Goal: Transaction & Acquisition: Purchase product/service

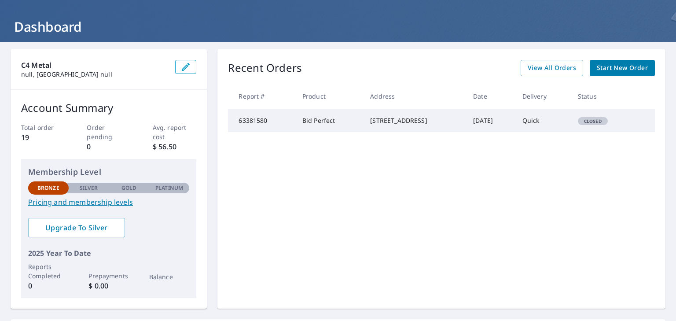
scroll to position [44, 0]
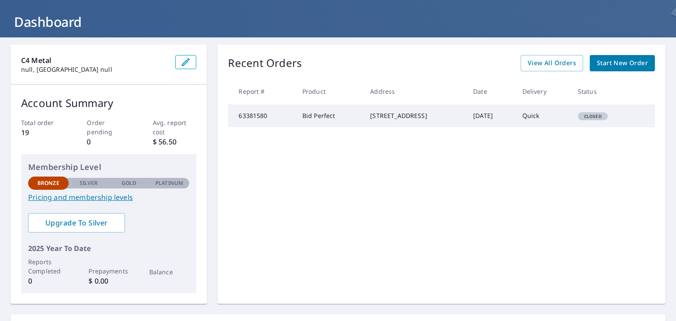
click at [80, 195] on link "Pricing and membership levels" at bounding box center [108, 197] width 161 height 11
click at [89, 226] on span "Upgrade To Silver" at bounding box center [76, 223] width 83 height 10
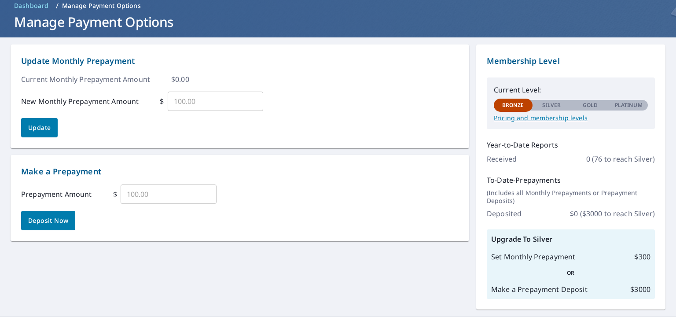
scroll to position [44, 0]
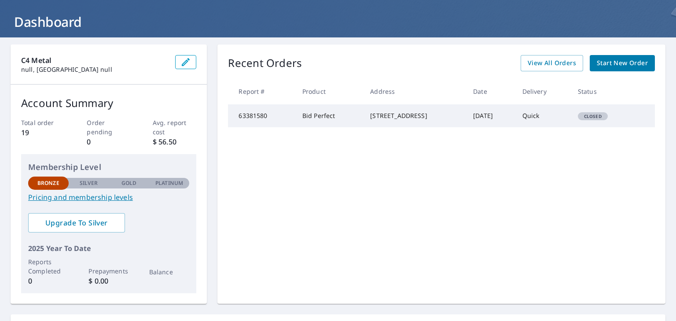
drag, startPoint x: 363, startPoint y: 114, endPoint x: 400, endPoint y: 122, distance: 38.0
click at [412, 120] on div "[STREET_ADDRESS]" at bounding box center [414, 115] width 89 height 9
click at [630, 55] on div "Recent Orders View All Orders Start New Order Report # Product Address Date Del…" at bounding box center [441, 173] width 448 height 259
click at [628, 59] on span "Start New Order" at bounding box center [622, 63] width 51 height 11
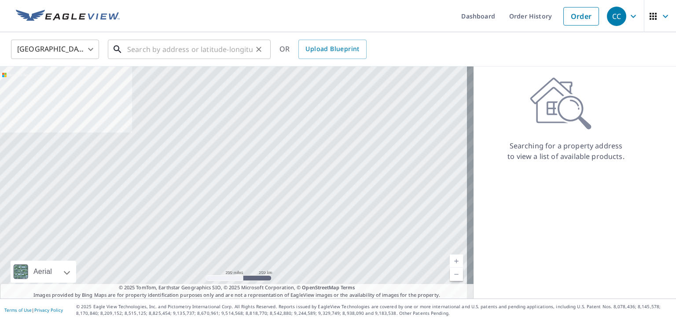
click at [135, 52] on input "text" at bounding box center [189, 49] width 125 height 25
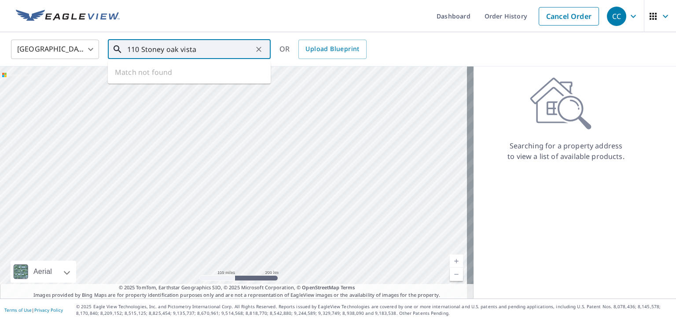
drag, startPoint x: 214, startPoint y: 247, endPoint x: 234, endPoint y: 166, distance: 83.3
click at [234, 166] on div at bounding box center [236, 182] width 473 height 232
drag, startPoint x: 195, startPoint y: 48, endPoint x: 166, endPoint y: 55, distance: 29.4
click at [166, 55] on input "110 Stoney oak vista" at bounding box center [189, 49] width 125 height 25
click at [171, 75] on span "[STREET_ADDRESS] Vis" at bounding box center [194, 75] width 138 height 11
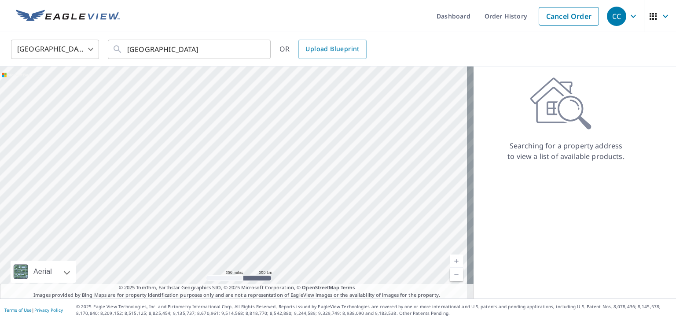
type input "[STREET_ADDRESS]"
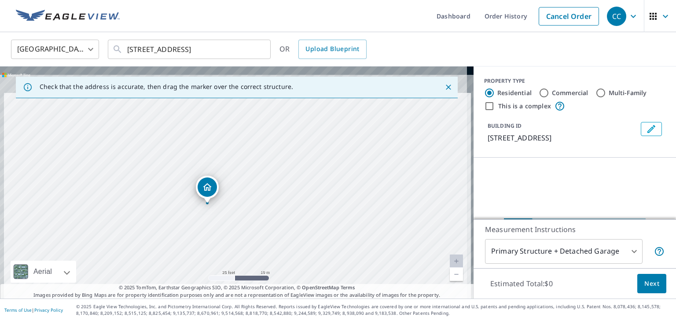
drag, startPoint x: 228, startPoint y: 157, endPoint x: 239, endPoint y: 196, distance: 40.8
click at [239, 196] on div "[STREET_ADDRESS]" at bounding box center [236, 182] width 473 height 232
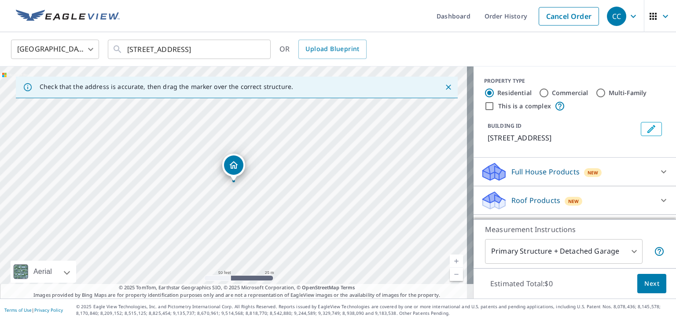
drag, startPoint x: 217, startPoint y: 172, endPoint x: 276, endPoint y: 171, distance: 58.5
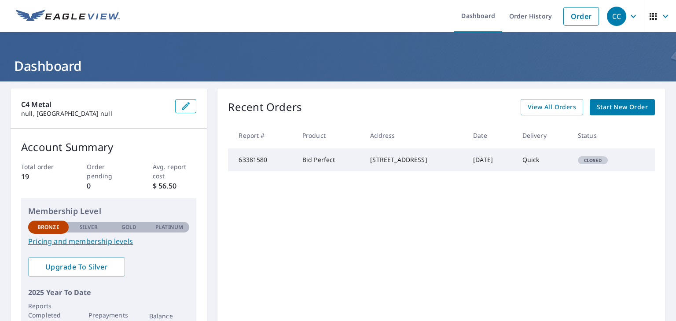
click at [606, 108] on span "Start New Order" at bounding box center [622, 107] width 51 height 11
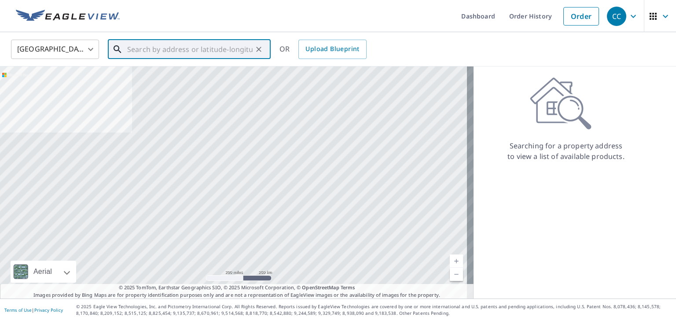
click at [158, 50] on input "text" at bounding box center [189, 49] width 125 height 25
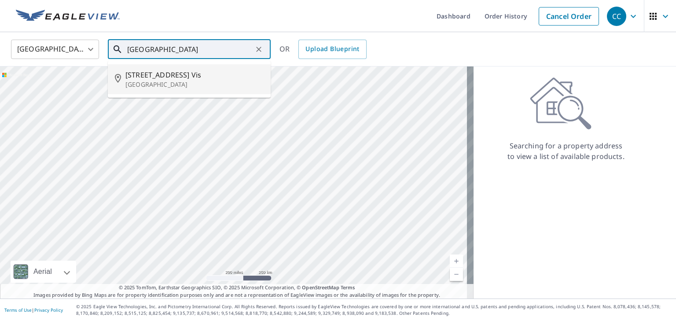
click at [134, 81] on p "[GEOGRAPHIC_DATA]" at bounding box center [194, 84] width 138 height 9
type input "[STREET_ADDRESS]"
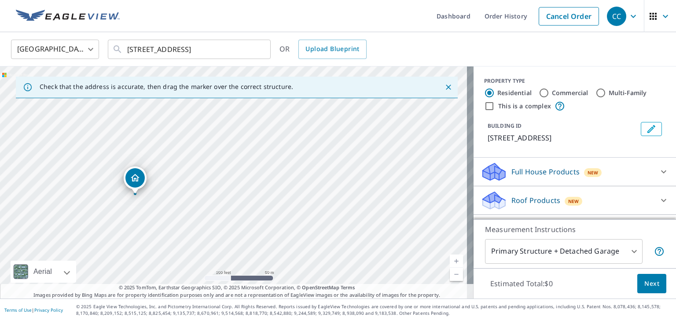
click at [162, 192] on div "[STREET_ADDRESS]" at bounding box center [236, 182] width 473 height 232
click at [258, 175] on div "[STREET_ADDRESS]" at bounding box center [236, 182] width 473 height 232
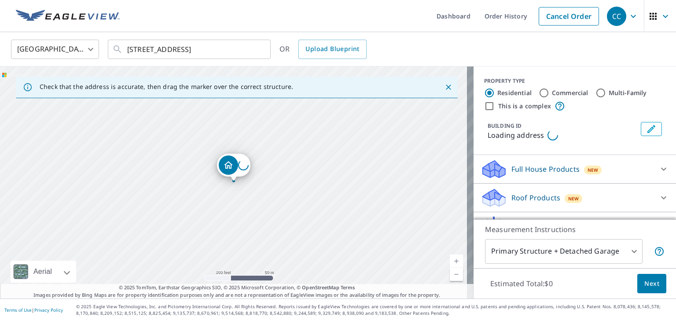
click at [253, 172] on div "Loading address" at bounding box center [236, 182] width 473 height 232
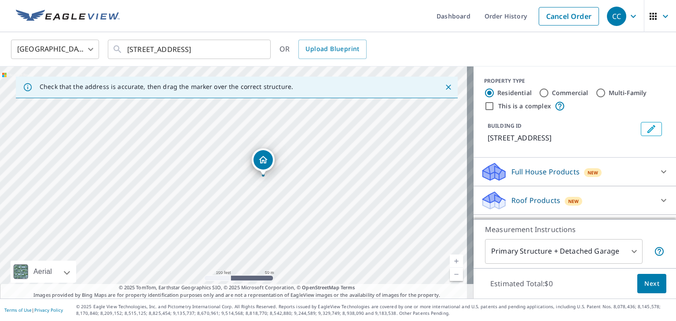
drag, startPoint x: 246, startPoint y: 166, endPoint x: 270, endPoint y: 161, distance: 24.2
drag, startPoint x: 188, startPoint y: 189, endPoint x: 225, endPoint y: 186, distance: 37.1
click at [253, 190] on div "[STREET_ADDRESS]" at bounding box center [236, 182] width 473 height 232
drag, startPoint x: 206, startPoint y: 182, endPoint x: 213, endPoint y: 161, distance: 21.4
drag, startPoint x: 236, startPoint y: 166, endPoint x: 235, endPoint y: 158, distance: 8.9
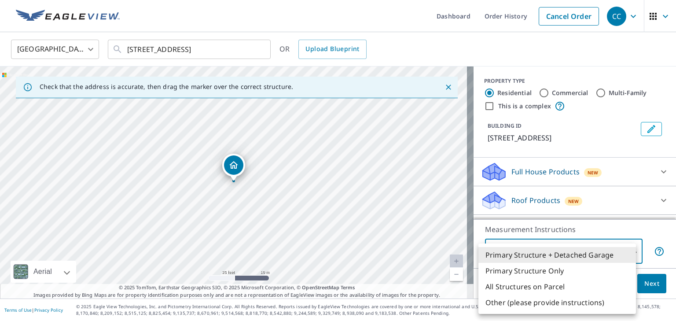
click at [604, 245] on body "CC CC Dashboard Order History Cancel Order CC [GEOGRAPHIC_DATA] [GEOGRAPHIC_DAT…" at bounding box center [338, 160] width 676 height 321
click at [600, 254] on li "Primary Structure + Detached Garage" at bounding box center [557, 255] width 158 height 16
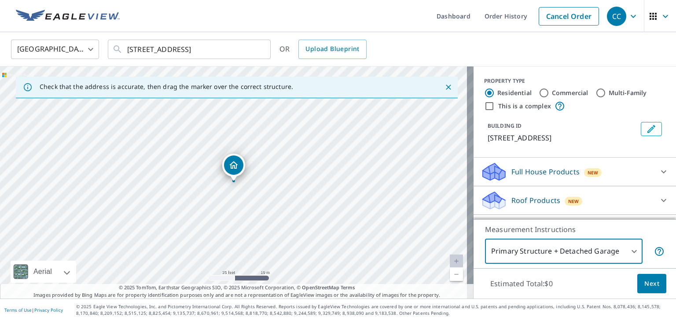
click at [631, 182] on div "Full House Products New" at bounding box center [566, 171] width 172 height 21
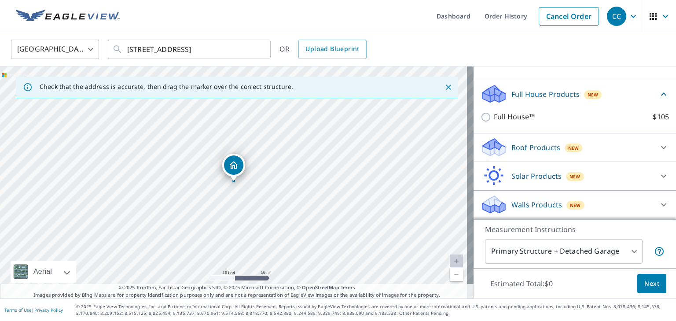
scroll to position [87, 0]
click at [628, 98] on div "Full House Products New" at bounding box center [569, 94] width 178 height 21
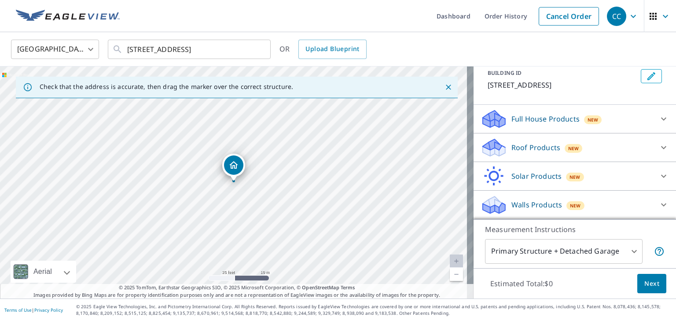
scroll to position [62, 0]
click at [555, 152] on div "Roof Products New" at bounding box center [566, 147] width 172 height 21
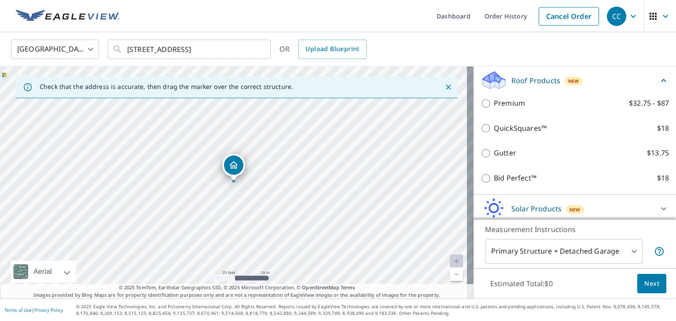
scroll to position [106, 0]
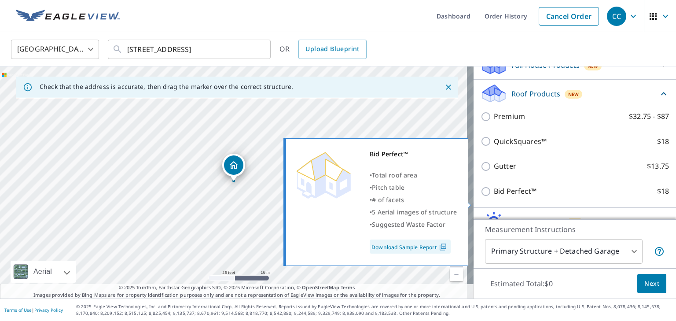
click at [494, 197] on p "Bid Perfect™" at bounding box center [515, 191] width 43 height 11
click at [488, 197] on input "Bid Perfect™ $18" at bounding box center [486, 191] width 13 height 11
checkbox input "true"
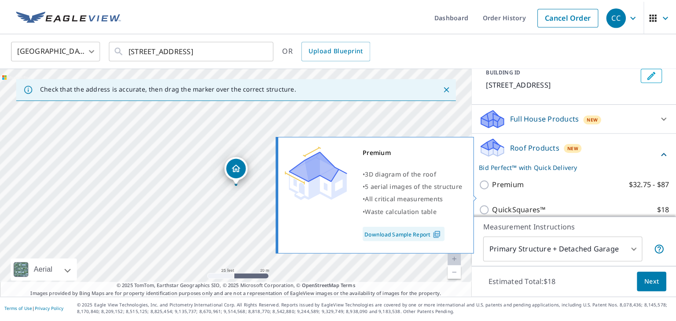
scroll to position [0, 0]
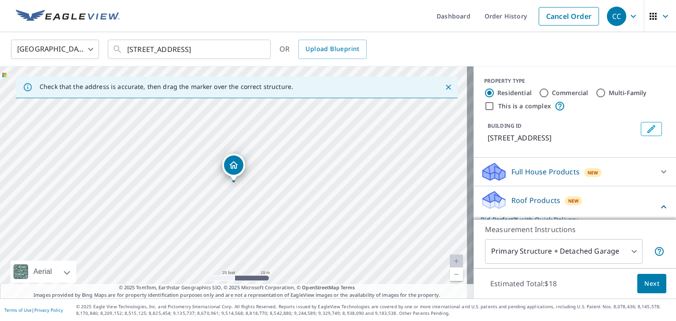
click at [644, 286] on span "Next" at bounding box center [651, 283] width 15 height 11
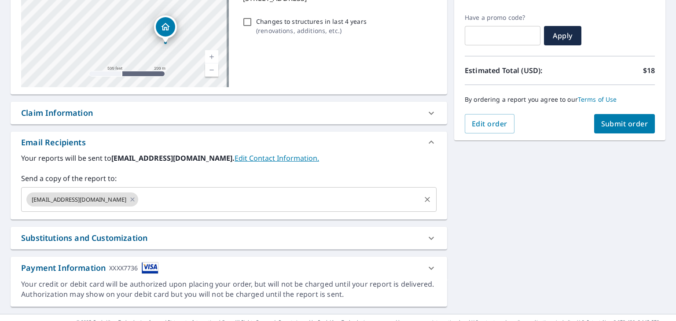
scroll to position [155, 0]
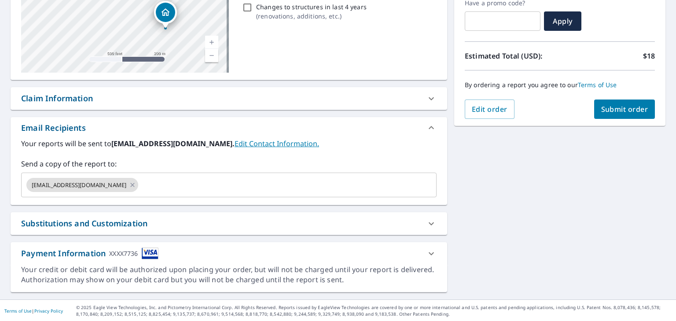
click at [427, 249] on icon at bounding box center [431, 253] width 11 height 11
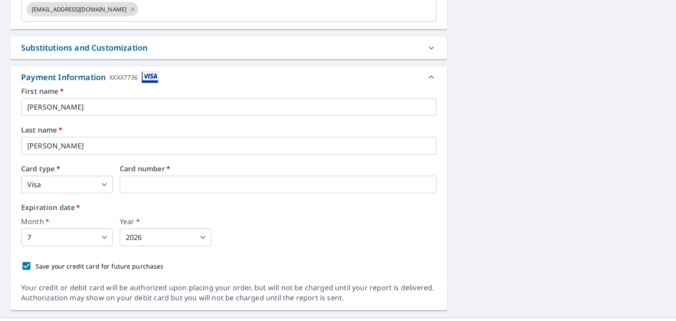
scroll to position [331, 0]
click at [65, 237] on body "CC CC Dashboard Order History Cancel Order CC Dashboard / Finalize Order Finali…" at bounding box center [338, 160] width 676 height 321
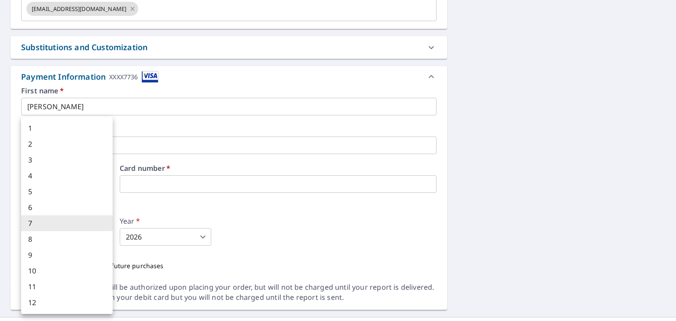
click at [46, 143] on li "2" at bounding box center [67, 144] width 92 height 16
type input "2"
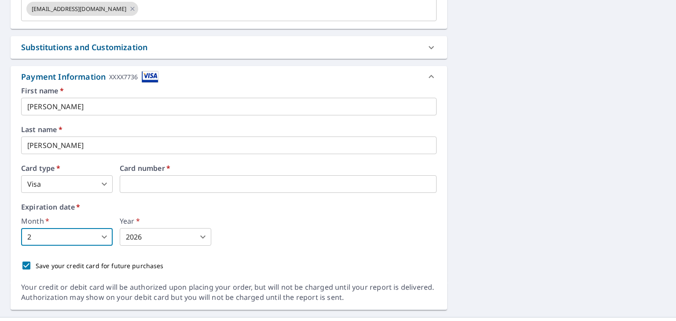
click at [150, 231] on body "CC CC Dashboard Order History Cancel Order CC Dashboard / Finalize Order Finali…" at bounding box center [338, 160] width 676 height 321
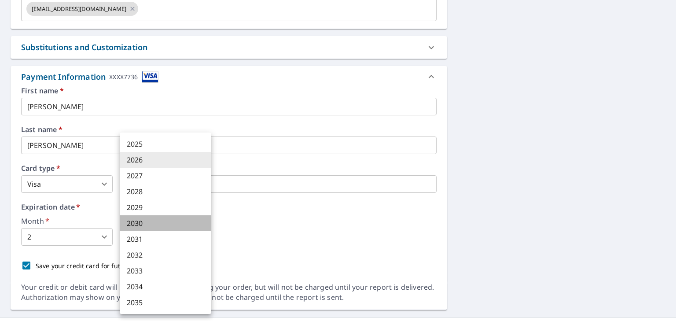
click at [150, 224] on li "2030" at bounding box center [166, 223] width 92 height 16
type input "2030"
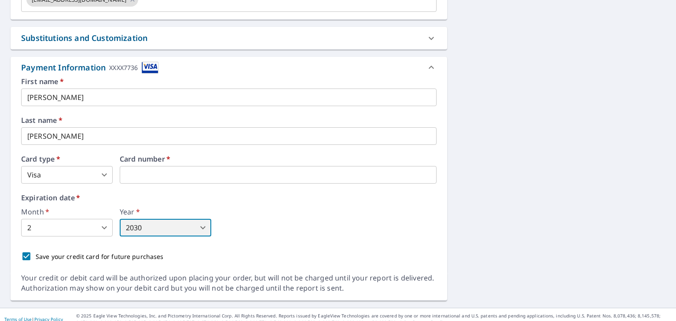
scroll to position [348, 0]
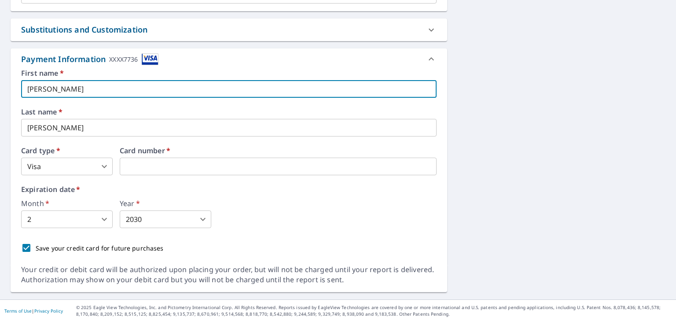
drag, startPoint x: 72, startPoint y: 88, endPoint x: 13, endPoint y: 100, distance: 59.7
click at [13, 100] on div "First name   * [PERSON_NAME] ​ Last name   * [PERSON_NAME] ​ Card type   * Visa…" at bounding box center [229, 167] width 436 height 195
type input "[PERSON_NAME]"
drag, startPoint x: 427, startPoint y: 59, endPoint x: 429, endPoint y: 65, distance: 6.1
click at [427, 59] on icon at bounding box center [431, 59] width 11 height 11
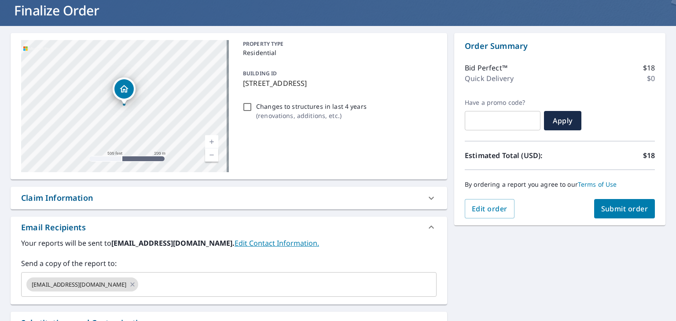
scroll to position [0, 0]
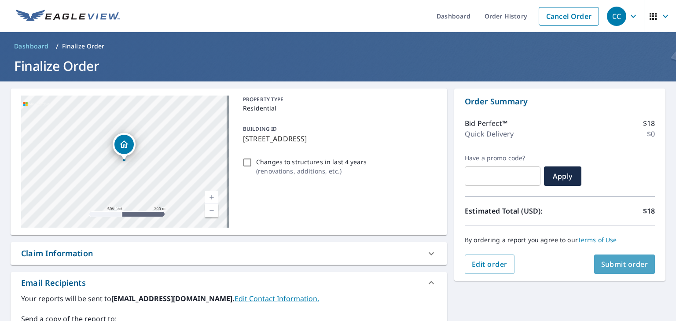
click at [618, 262] on span "Submit order" at bounding box center [624, 264] width 47 height 10
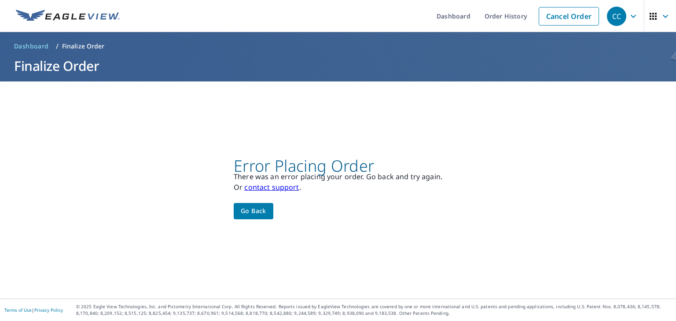
click at [265, 215] on button "Go back" at bounding box center [254, 211] width 40 height 16
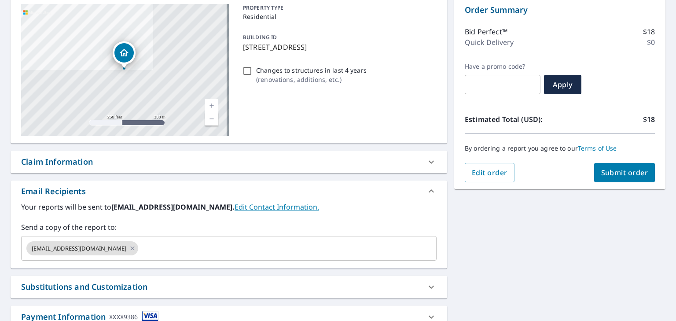
scroll to position [155, 0]
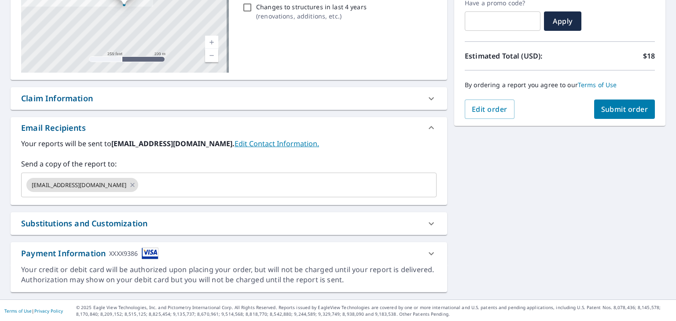
click at [428, 249] on icon at bounding box center [431, 253] width 11 height 11
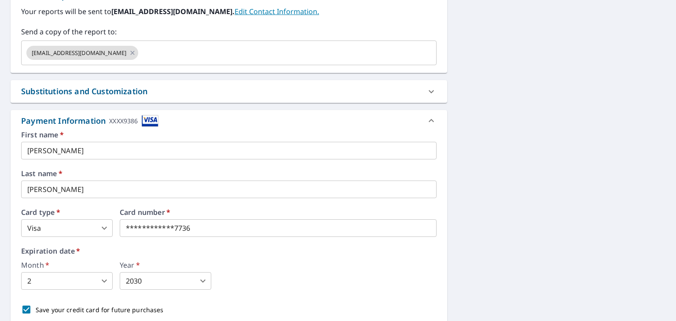
scroll to position [331, 0]
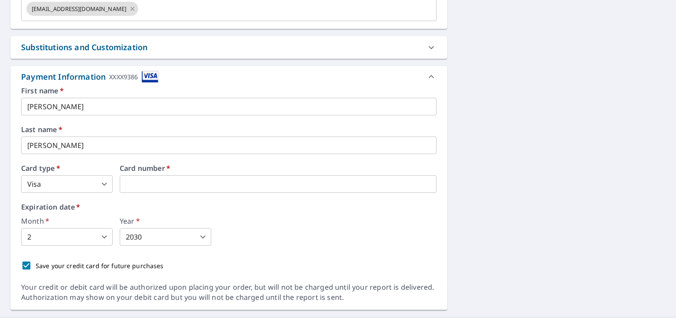
drag, startPoint x: 204, startPoint y: 185, endPoint x: 130, endPoint y: 195, distance: 74.1
click at [160, 210] on div "Expiration date   * Month   * 2 2 ​ Year   * 2030 2030 ​" at bounding box center [228, 224] width 415 height 42
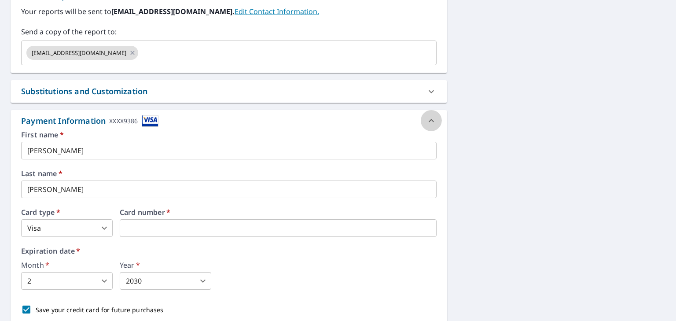
click at [429, 119] on icon at bounding box center [431, 120] width 5 height 3
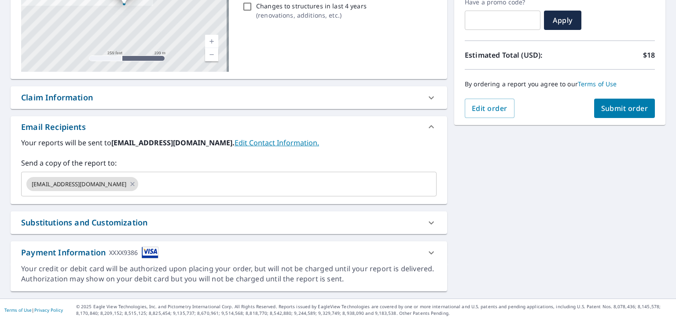
scroll to position [155, 0]
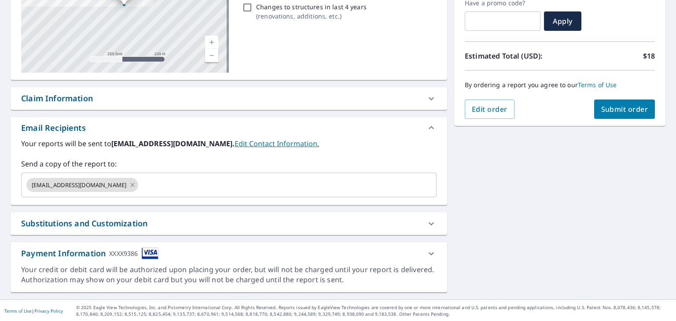
click at [617, 105] on span "Submit order" at bounding box center [624, 109] width 47 height 10
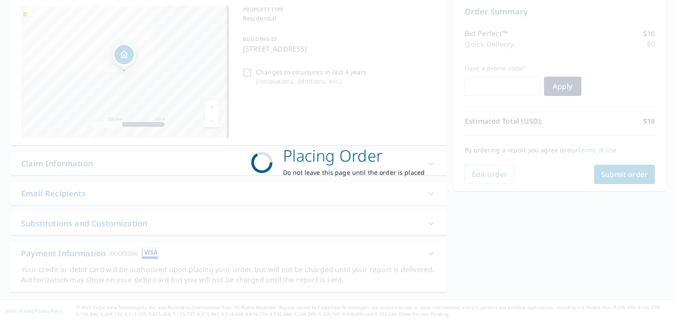
scroll to position [0, 0]
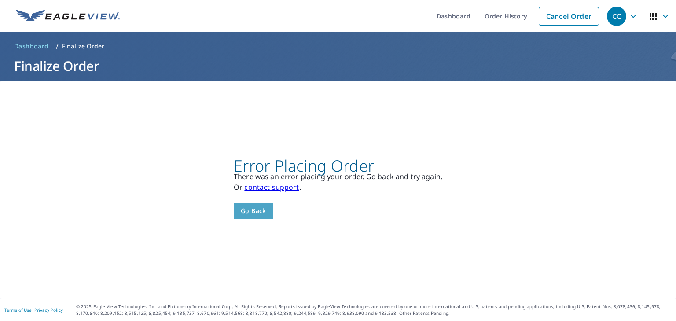
click at [252, 212] on span "Go back" at bounding box center [254, 210] width 26 height 11
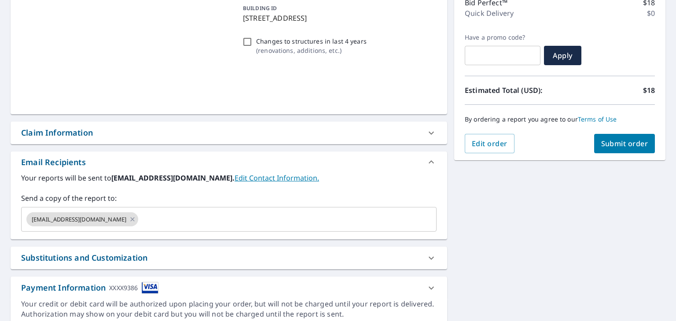
scroll to position [155, 0]
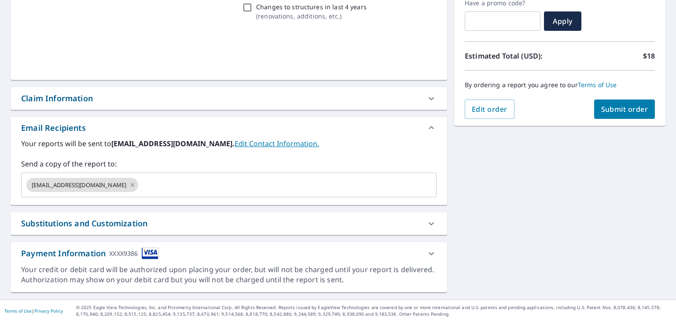
click at [146, 247] on img at bounding box center [150, 253] width 17 height 12
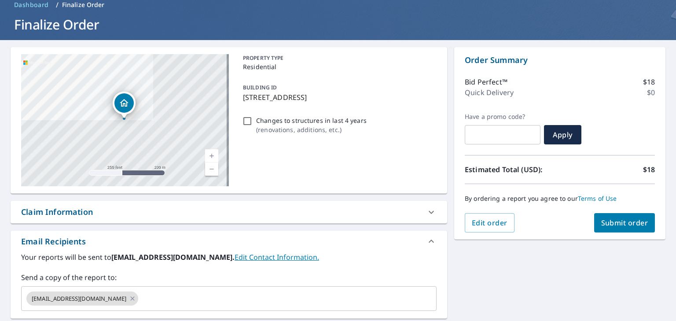
scroll to position [0, 0]
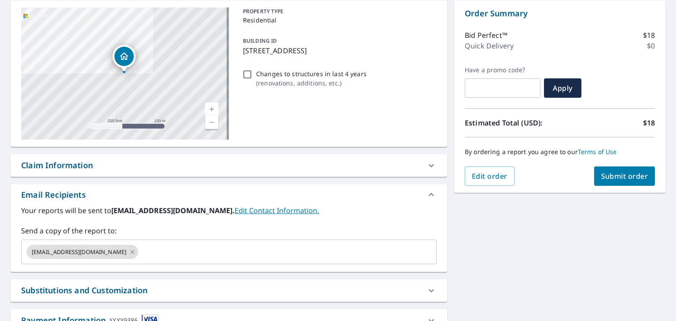
scroll to position [155, 0]
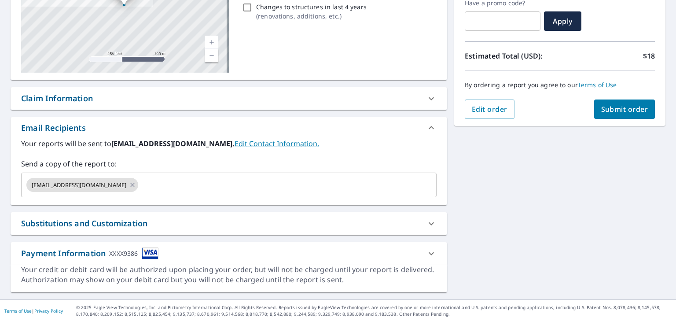
click at [201, 248] on div "Payment Information XXXX9386" at bounding box center [221, 253] width 400 height 12
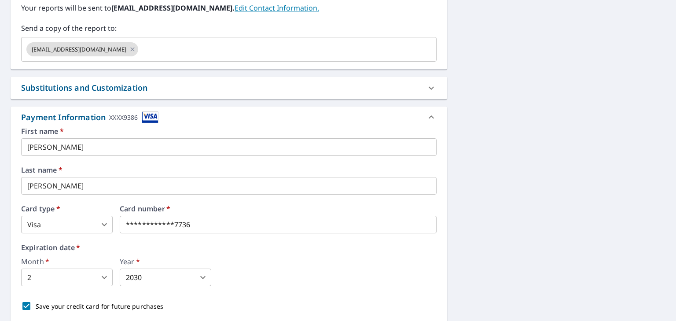
scroll to position [331, 0]
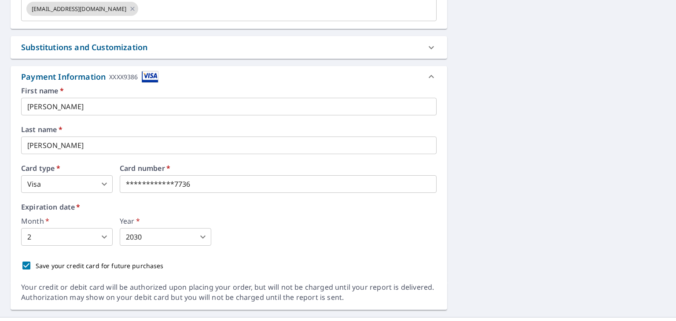
click at [81, 231] on body "CC CC Dashboard Order History Cancel Order CC Dashboard / Finalize Order Finali…" at bounding box center [338, 160] width 676 height 321
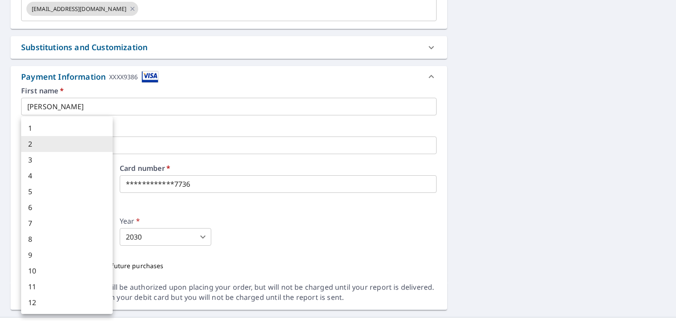
click at [60, 143] on li "2" at bounding box center [67, 144] width 92 height 16
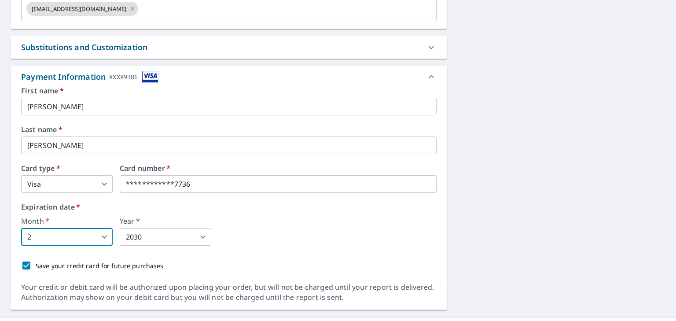
click at [147, 240] on body "CC CC Dashboard Order History Cancel Order CC Dashboard / Finalize Order Finali…" at bounding box center [338, 160] width 676 height 321
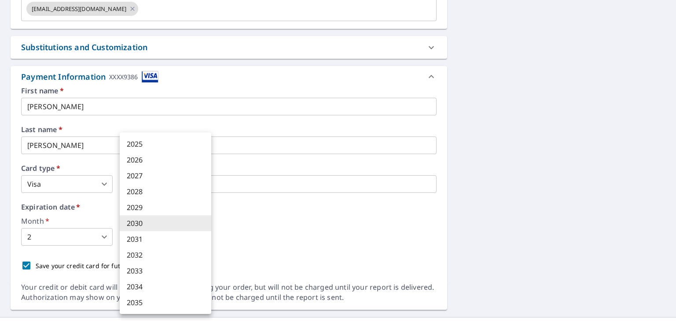
click at [136, 226] on li "2030" at bounding box center [166, 223] width 92 height 16
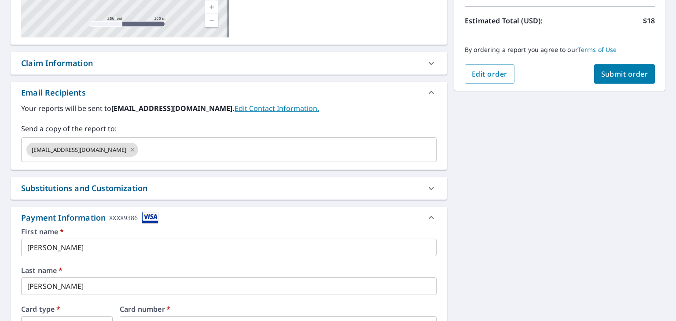
scroll to position [0, 0]
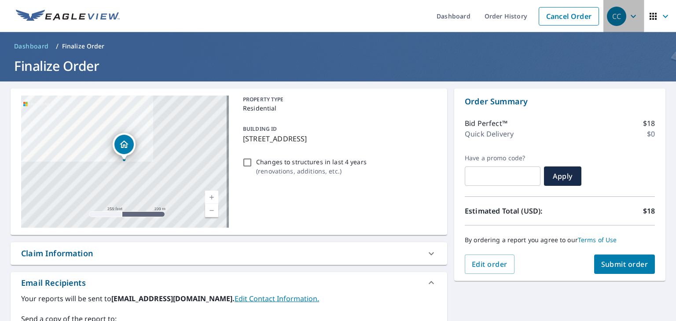
click at [628, 13] on icon "button" at bounding box center [633, 16] width 11 height 11
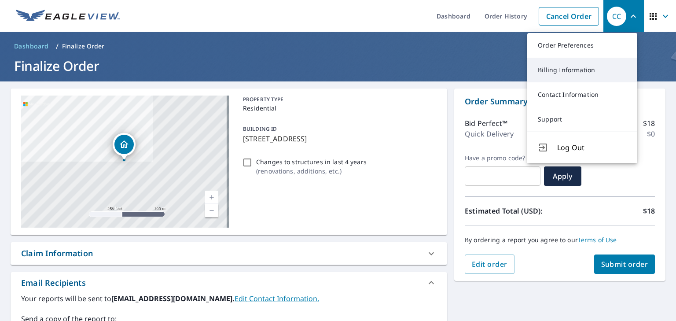
click at [573, 72] on link "Billing Information" at bounding box center [582, 70] width 110 height 25
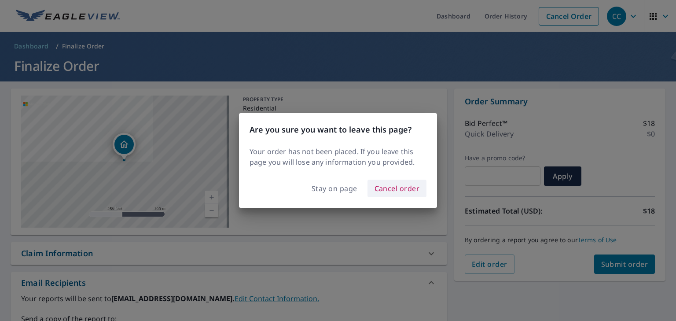
click at [391, 187] on span "Cancel order" at bounding box center [396, 188] width 45 height 12
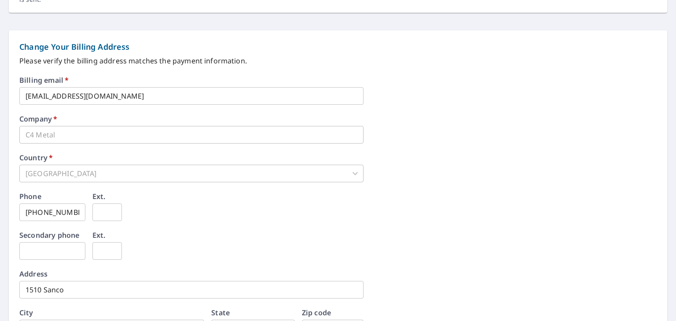
scroll to position [352, 0]
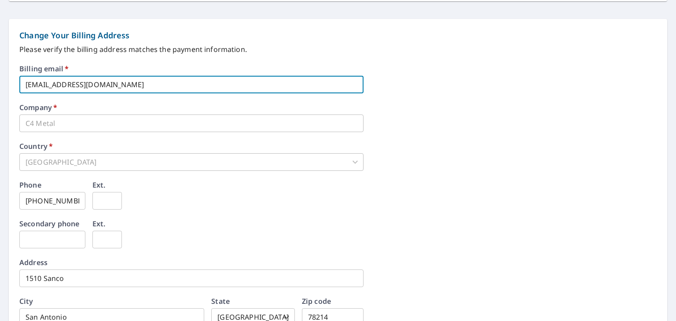
drag, startPoint x: 113, startPoint y: 90, endPoint x: 0, endPoint y: 118, distance: 116.1
click at [0, 118] on form "**********" at bounding box center [338, 59] width 676 height 625
type input "[EMAIL_ADDRESS][DOMAIN_NAME]"
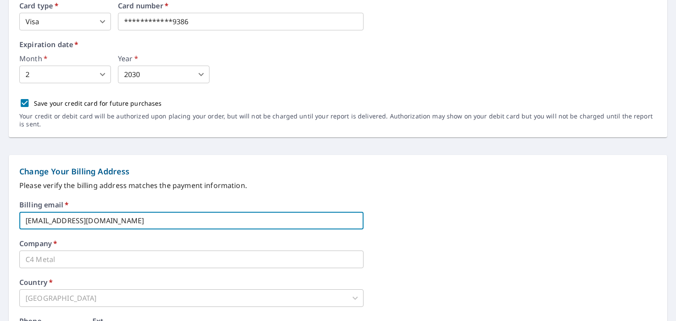
scroll to position [73, 0]
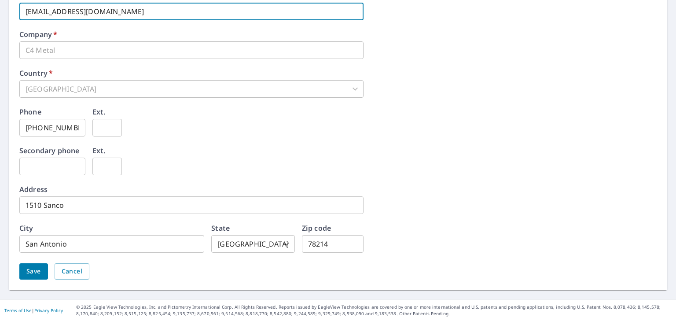
click at [36, 272] on span "Save" at bounding box center [33, 271] width 15 height 11
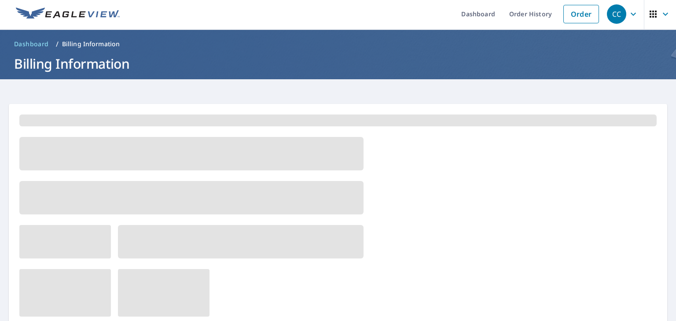
scroll to position [0, 0]
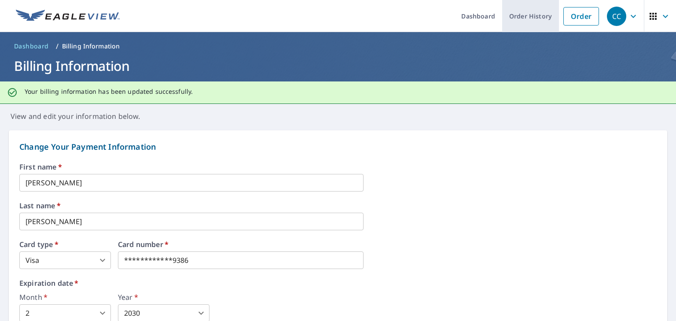
click at [523, 18] on link "Order History" at bounding box center [530, 16] width 57 height 32
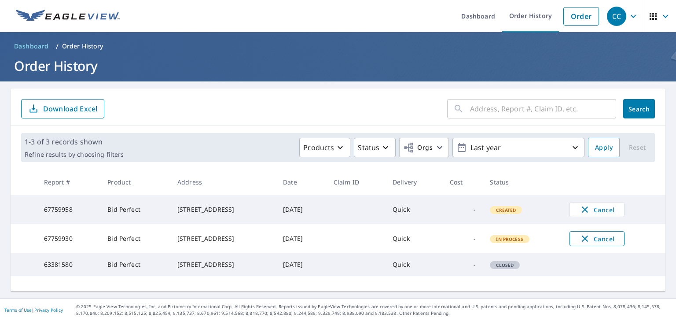
click at [590, 242] on span "Cancel" at bounding box center [597, 238] width 37 height 11
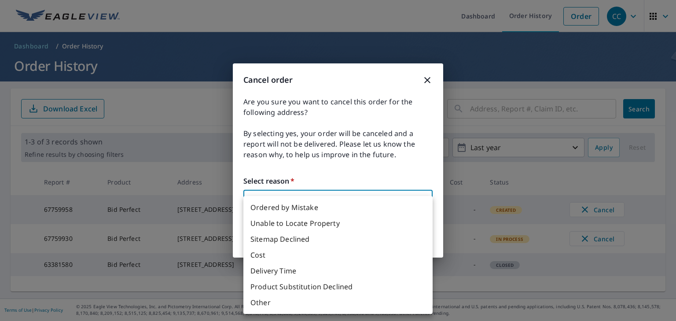
click at [359, 209] on body "CC CC Dashboard Order History Order CC Dashboard / Order History Order History …" at bounding box center [338, 160] width 676 height 321
click at [297, 210] on li "Ordered by Mistake" at bounding box center [337, 207] width 189 height 16
type input "30"
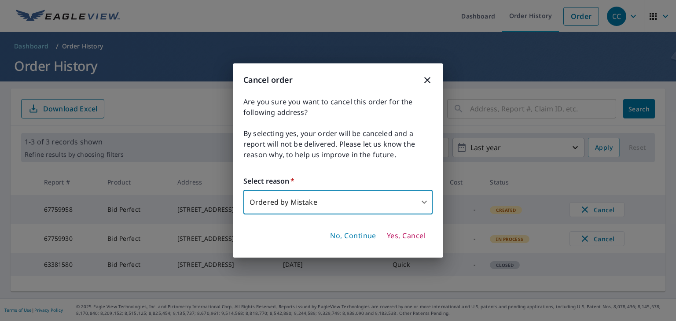
click at [367, 236] on span "No, Continue" at bounding box center [353, 236] width 46 height 10
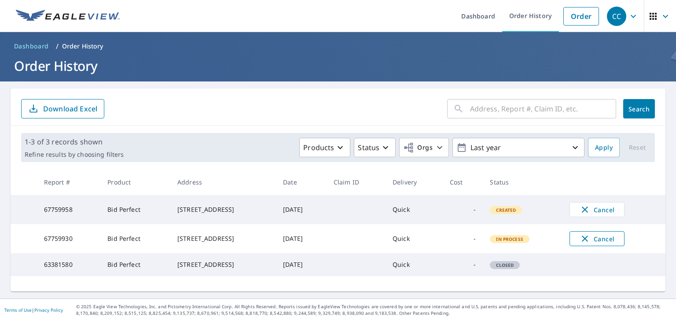
click at [596, 239] on span "Cancel" at bounding box center [597, 238] width 37 height 11
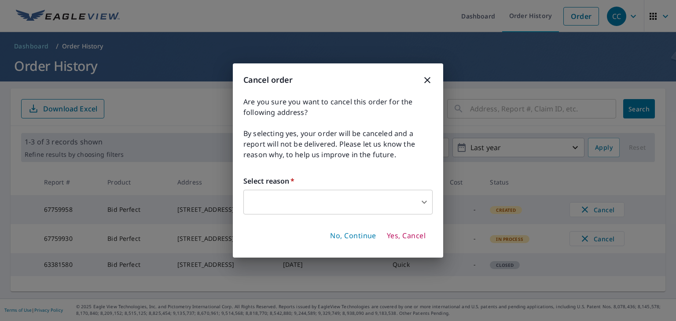
click at [347, 211] on body "CC CC Dashboard Order History Order CC Dashboard / Order History Order History …" at bounding box center [338, 160] width 676 height 321
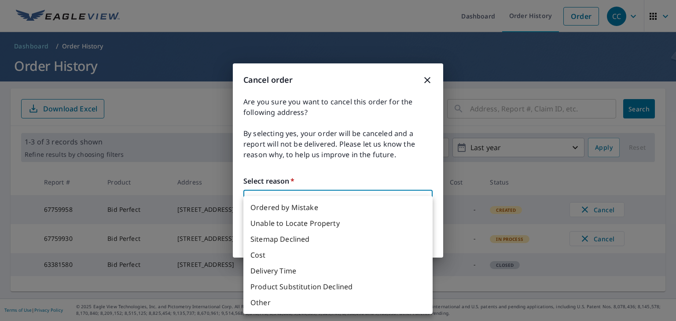
click at [312, 209] on li "Ordered by Mistake" at bounding box center [337, 207] width 189 height 16
type input "30"
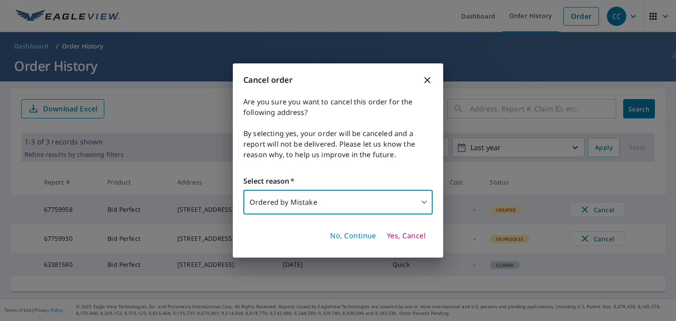
click at [406, 237] on span "Yes, Cancel" at bounding box center [406, 236] width 39 height 10
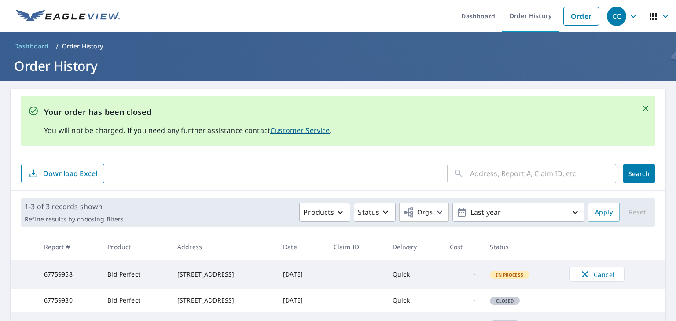
click at [641, 106] on icon "Close" at bounding box center [645, 108] width 9 height 9
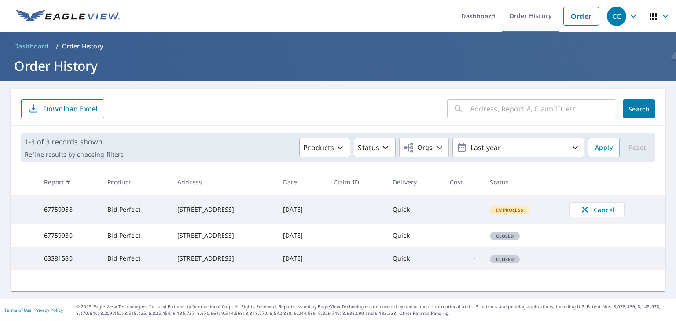
click at [352, 207] on td at bounding box center [355, 209] width 59 height 29
click at [505, 209] on span "In Process" at bounding box center [510, 210] width 38 height 6
click at [518, 213] on span "In Process" at bounding box center [510, 210] width 38 height 6
click at [571, 17] on link "Order" at bounding box center [581, 16] width 36 height 18
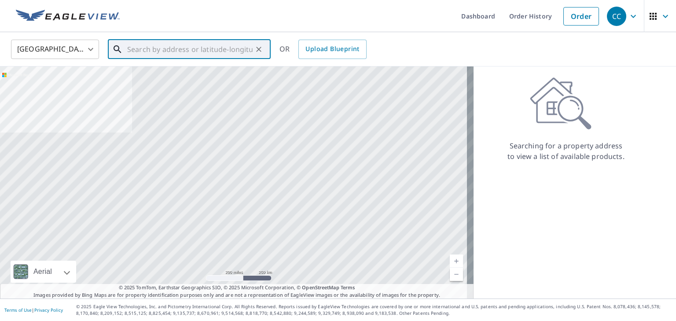
click at [238, 53] on input "text" at bounding box center [189, 49] width 125 height 25
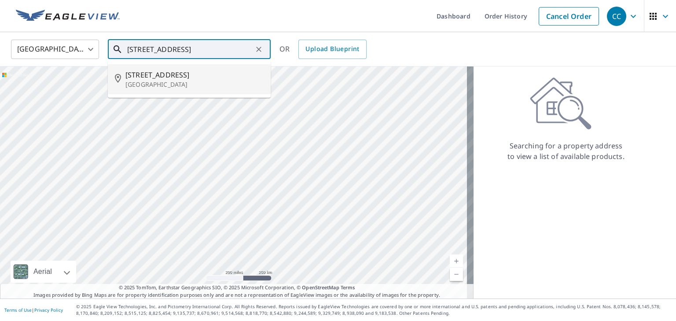
click at [202, 76] on span "1006 Sunflower Trl" at bounding box center [194, 75] width 138 height 11
type input "1006 Sunflower Trl Austin, TX 78745"
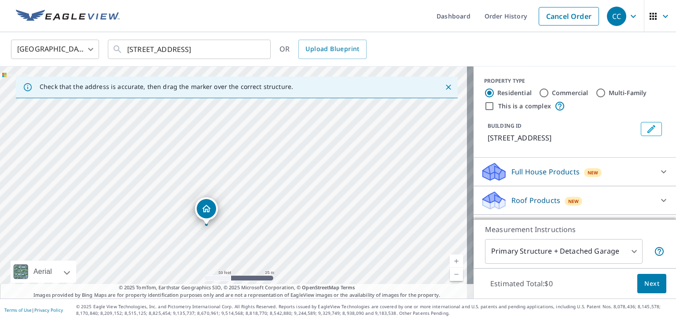
drag, startPoint x: 241, startPoint y: 196, endPoint x: 268, endPoint y: 154, distance: 49.3
click at [268, 154] on div "1006 Sunflower Trl Austin, TX 78745" at bounding box center [236, 182] width 473 height 232
click at [243, 186] on div "1006 Sunflower Trl Austin, TX 78745" at bounding box center [236, 182] width 473 height 232
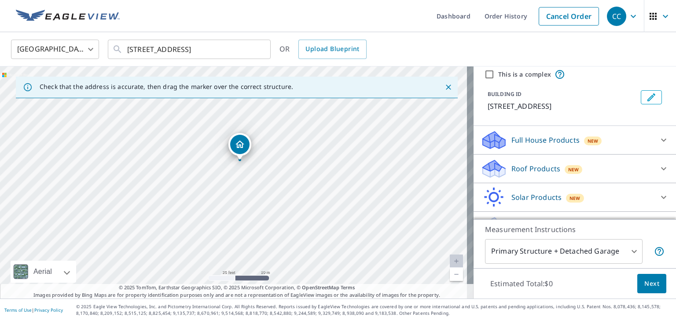
scroll to position [44, 0]
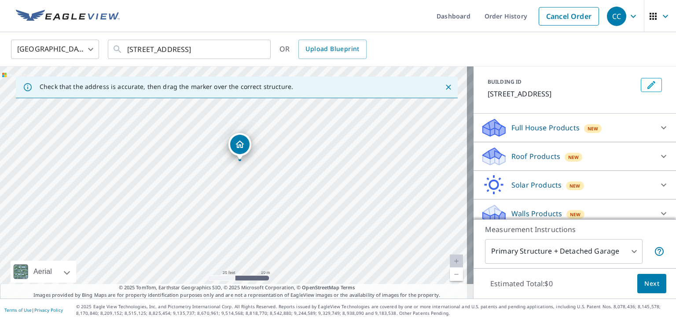
click at [588, 161] on div "Roof Products New" at bounding box center [566, 156] width 172 height 21
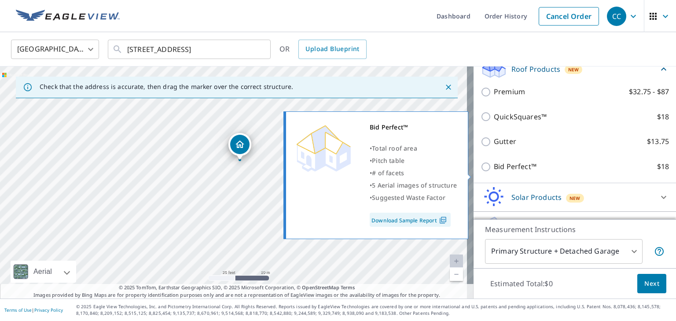
scroll to position [132, 0]
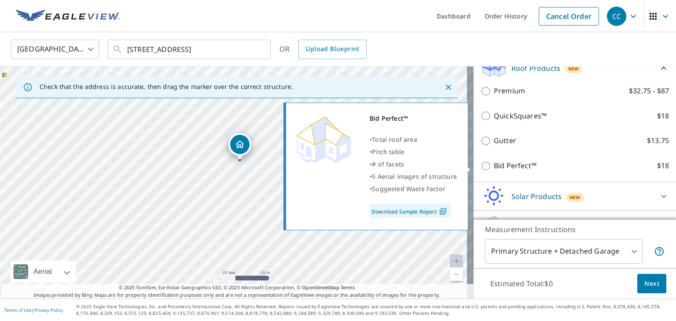
click at [514, 168] on p "Bid Perfect™" at bounding box center [515, 165] width 43 height 11
click at [494, 168] on input "Bid Perfect™ $18" at bounding box center [486, 166] width 13 height 11
checkbox input "true"
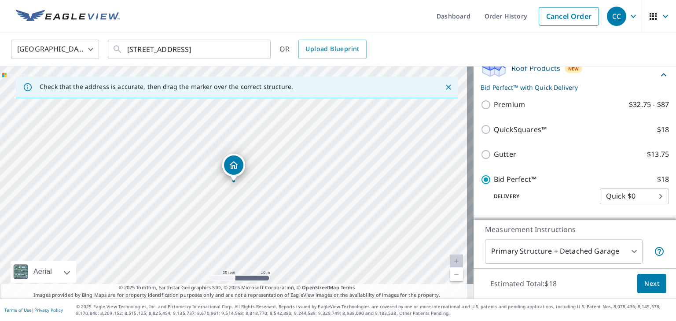
click at [623, 194] on body "CC CC Dashboard Order History Cancel Order CC United States US ​ 1006 Sunflower…" at bounding box center [338, 160] width 676 height 321
drag, startPoint x: 626, startPoint y: 194, endPoint x: 633, endPoint y: 194, distance: 6.6
click at [627, 194] on li "Quick $0" at bounding box center [621, 197] width 69 height 16
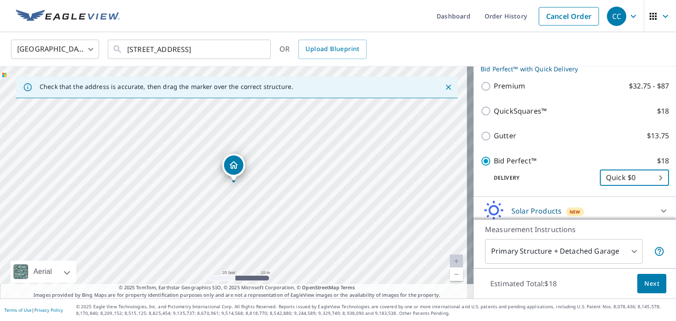
scroll to position [186, 0]
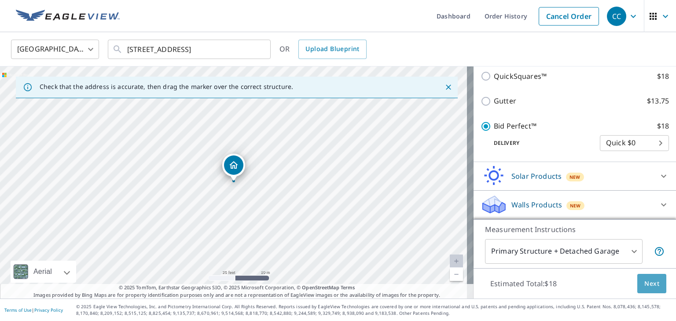
click at [648, 285] on span "Next" at bounding box center [651, 283] width 15 height 11
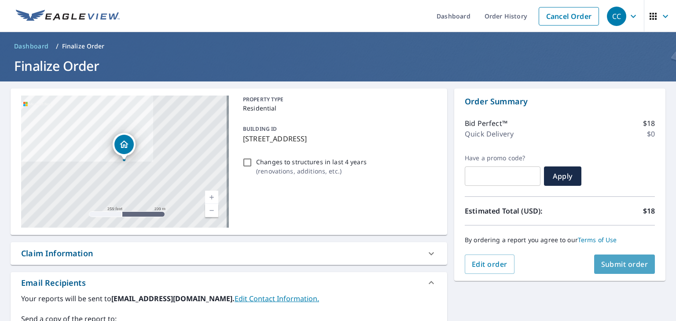
click at [616, 263] on span "Submit order" at bounding box center [624, 264] width 47 height 10
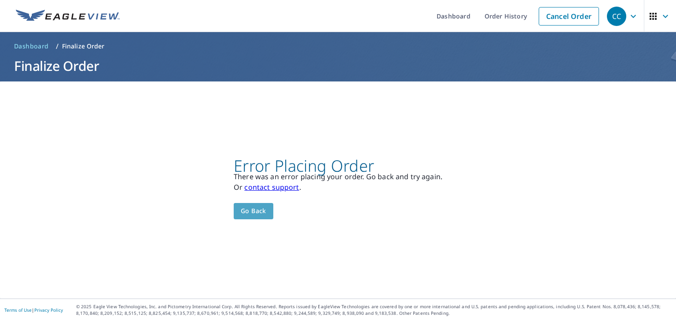
click at [264, 211] on button "Go back" at bounding box center [254, 211] width 40 height 16
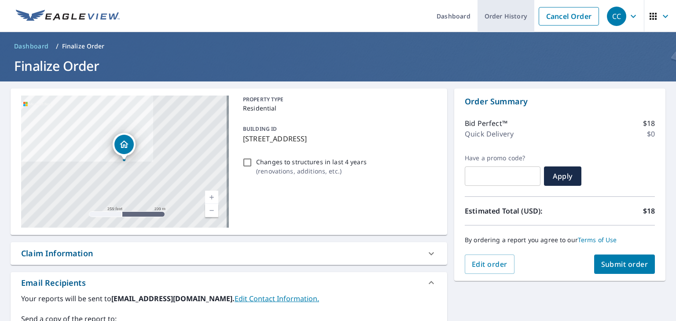
click at [504, 13] on link "Order History" at bounding box center [505, 16] width 57 height 32
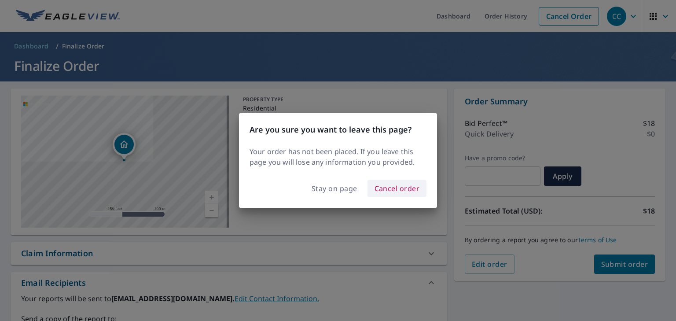
click at [388, 185] on span "Cancel order" at bounding box center [396, 188] width 45 height 12
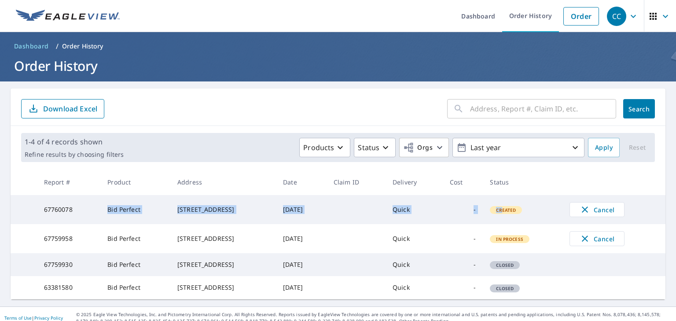
drag, startPoint x: 100, startPoint y: 205, endPoint x: 506, endPoint y: 210, distance: 406.2
click at [506, 210] on tr "67760078 Bid Perfect 1006 Sunflower Trl Austin, TX 78745 Oct 07, 2025 Quick - C…" at bounding box center [338, 209] width 655 height 29
click at [507, 210] on span "Created" at bounding box center [506, 210] width 30 height 6
click at [514, 216] on td "Created" at bounding box center [523, 209] width 80 height 29
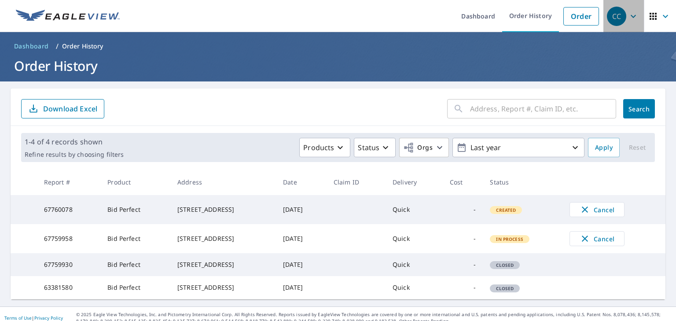
click at [628, 14] on icon "button" at bounding box center [633, 16] width 11 height 11
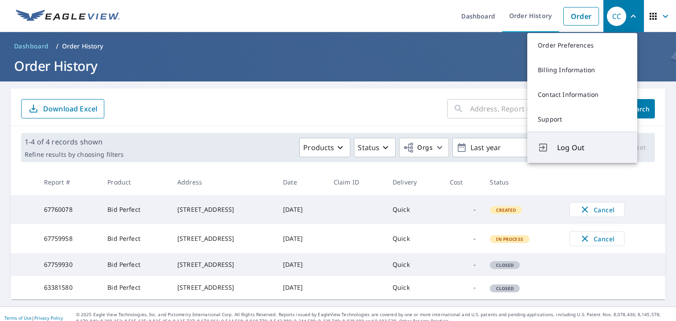
click at [568, 143] on span "Log Out" at bounding box center [592, 147] width 70 height 11
